Goal: Navigation & Orientation: Go to known website

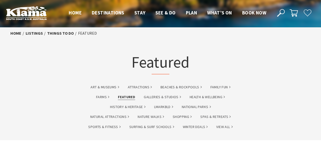
click at [73, 68] on div "Featured" at bounding box center [160, 59] width 203 height 41
click at [75, 11] on span "Home" at bounding box center [75, 13] width 13 height 6
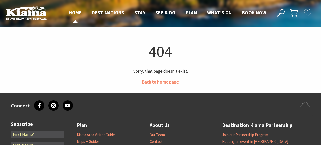
click at [74, 11] on span "Home" at bounding box center [75, 13] width 13 height 6
click at [155, 83] on link "Back to home page" at bounding box center [160, 82] width 37 height 6
